Goal: Information Seeking & Learning: Learn about a topic

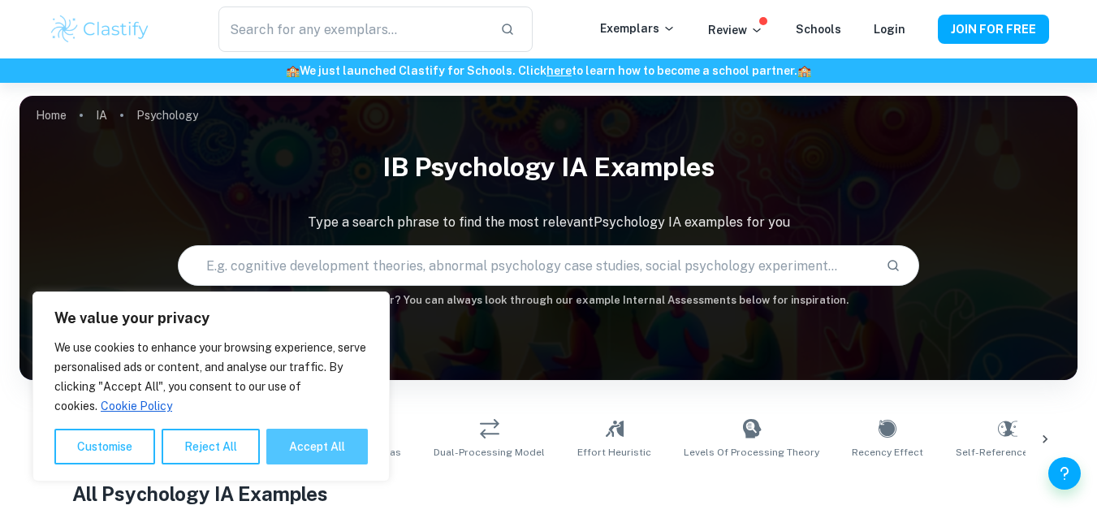
click at [295, 448] on button "Accept All" at bounding box center [317, 447] width 102 height 36
checkbox input "true"
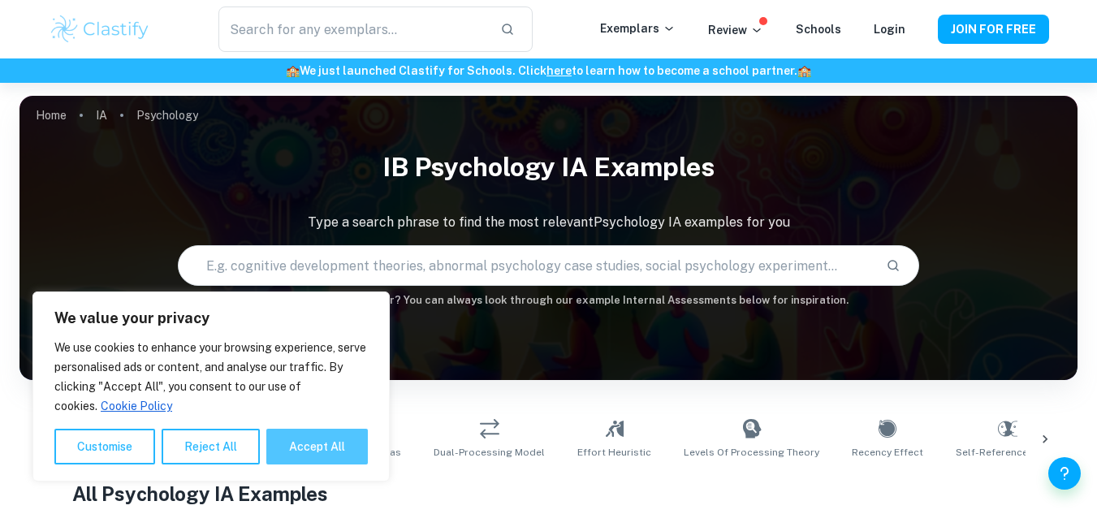
checkbox input "true"
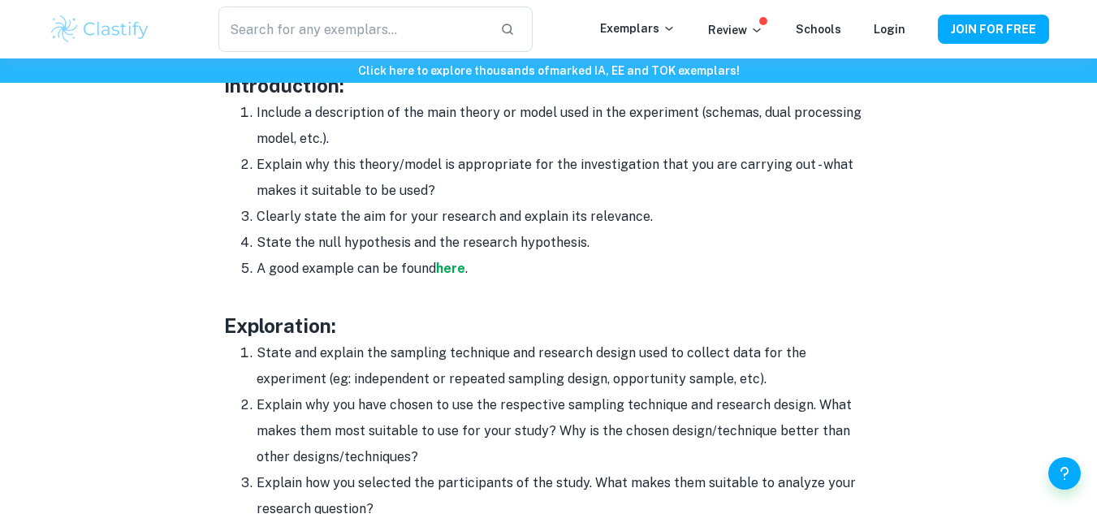
scroll to position [1203, 0]
click at [443, 264] on strong "here" at bounding box center [450, 267] width 29 height 15
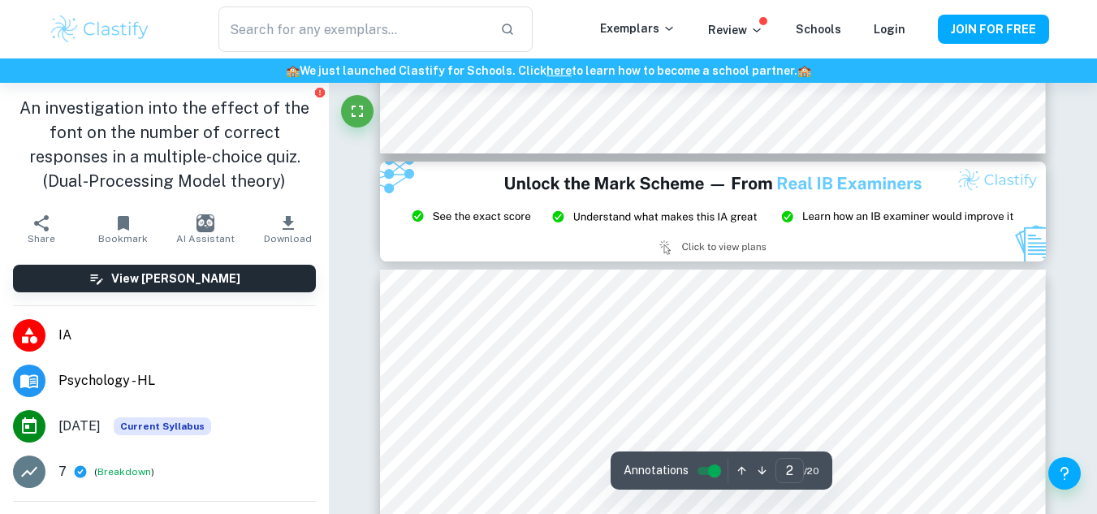
type input "3"
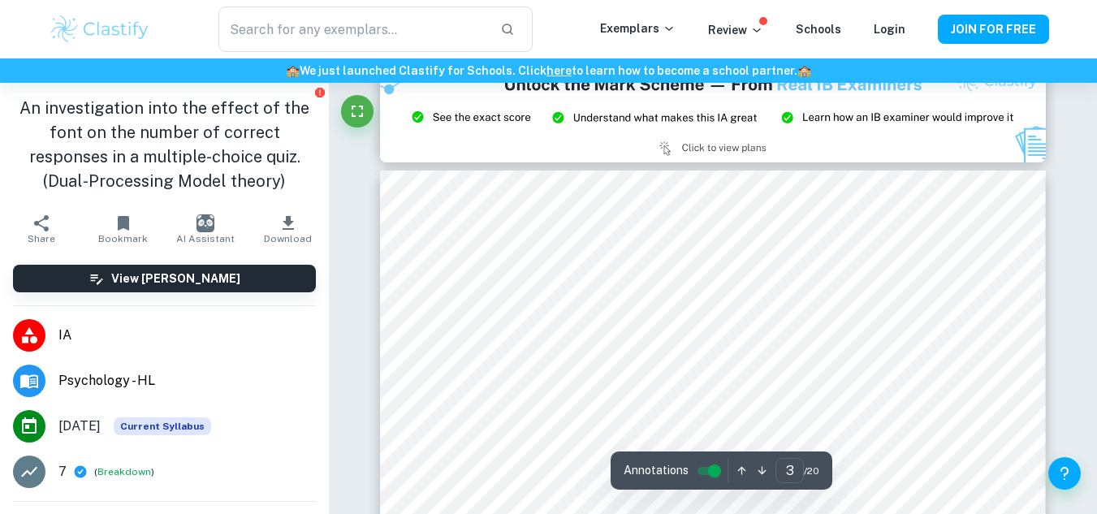
scroll to position [1882, 0]
